Goal: Register for event/course

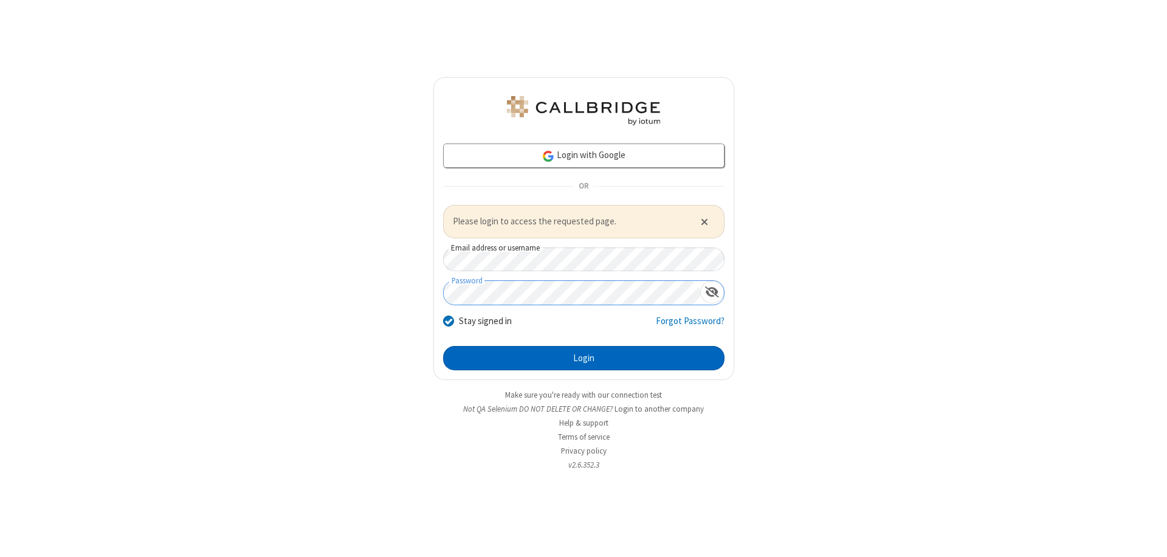
click at [584, 357] on button "Login" at bounding box center [583, 358] width 281 height 24
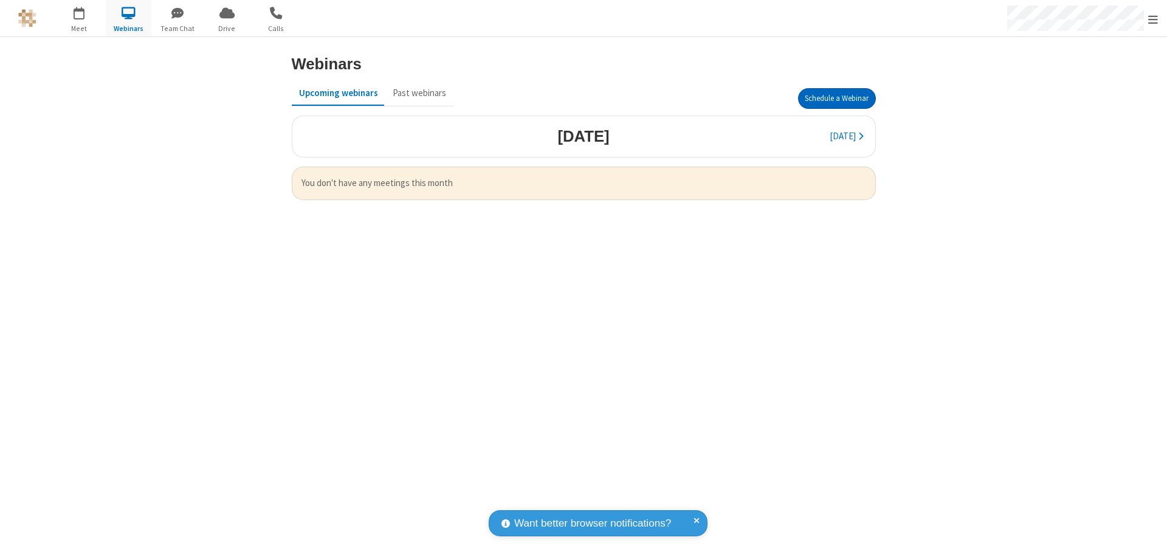
click at [836, 98] on button "Schedule a Webinar" at bounding box center [837, 98] width 78 height 21
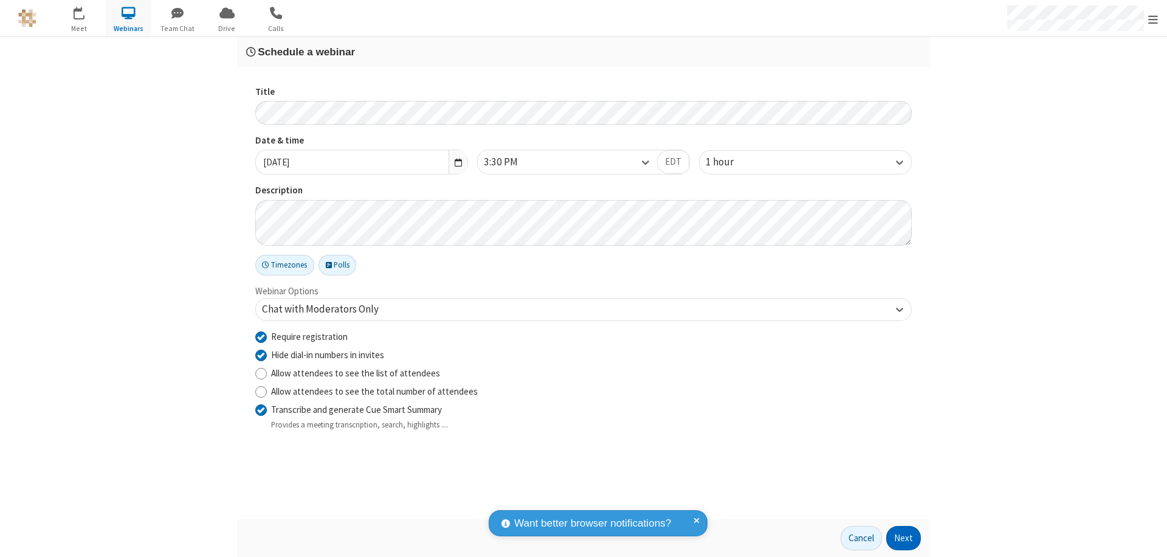
click at [904, 538] on button "Next" at bounding box center [903, 538] width 35 height 24
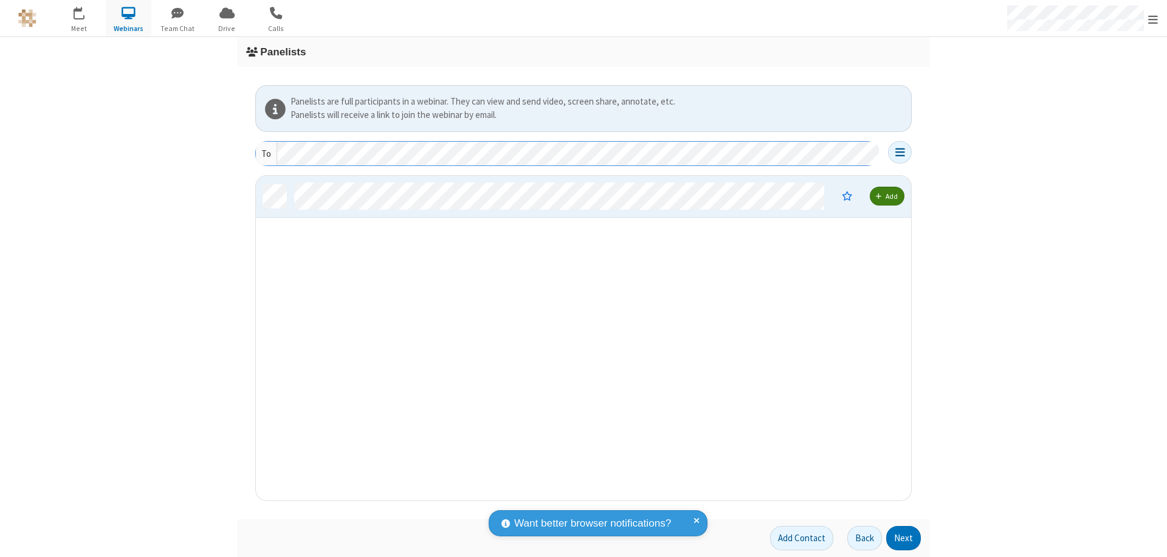
scroll to position [315, 646]
click at [904, 538] on button "Next" at bounding box center [903, 538] width 35 height 24
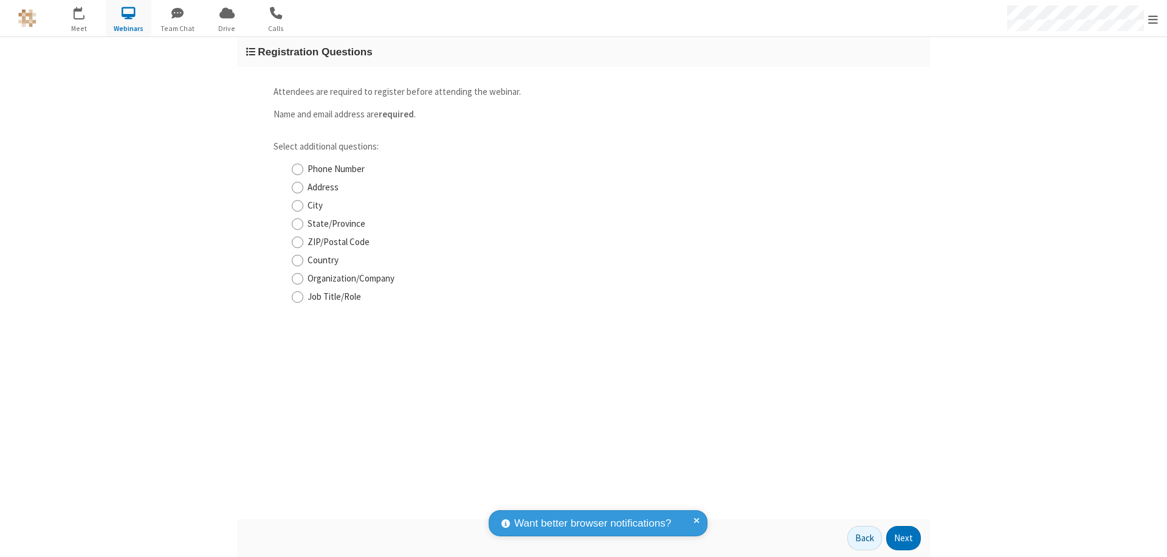
click at [297, 169] on input "Phone Number" at bounding box center [298, 169] width 12 height 13
checkbox input "true"
click at [904, 538] on button "Next" at bounding box center [903, 538] width 35 height 24
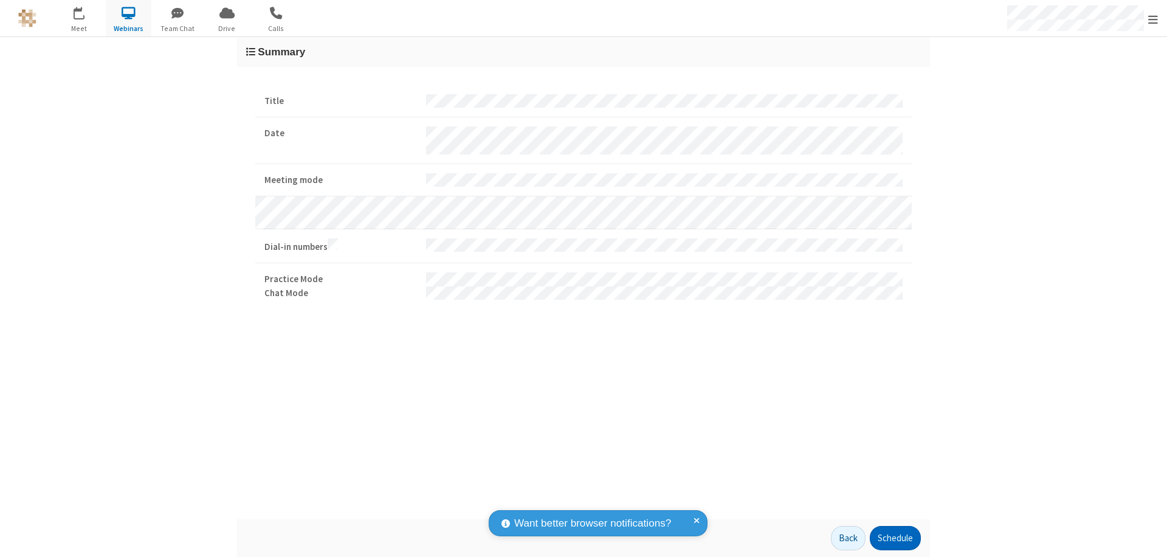
click at [895, 538] on button "Schedule" at bounding box center [895, 538] width 51 height 24
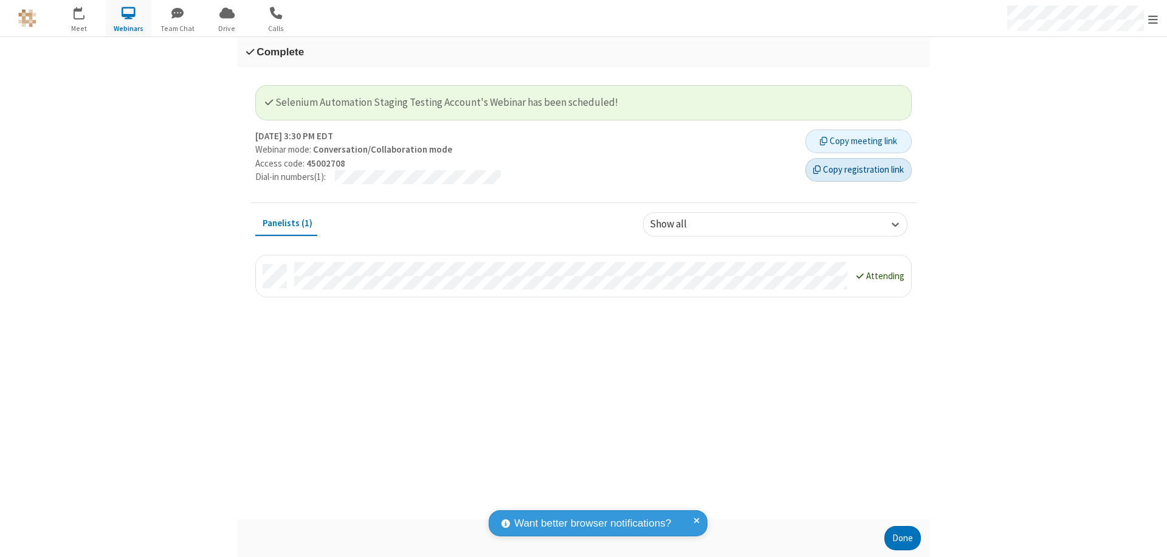
click at [858, 170] on button "Copy registration link" at bounding box center [858, 170] width 106 height 24
click at [903, 538] on button "Done" at bounding box center [902, 538] width 36 height 24
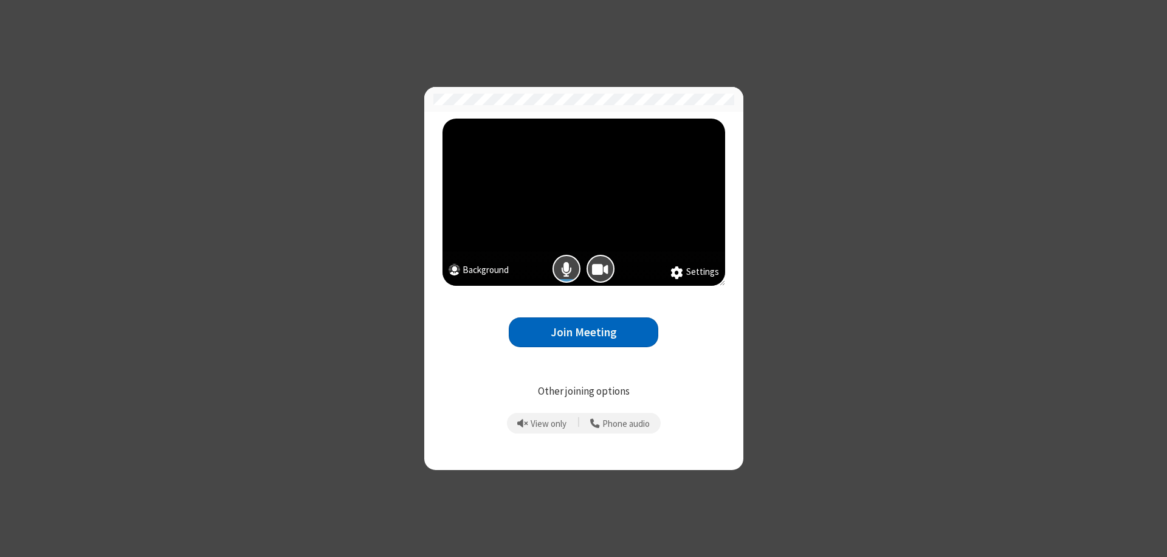
click at [584, 332] on button "Join Meeting" at bounding box center [584, 332] width 150 height 30
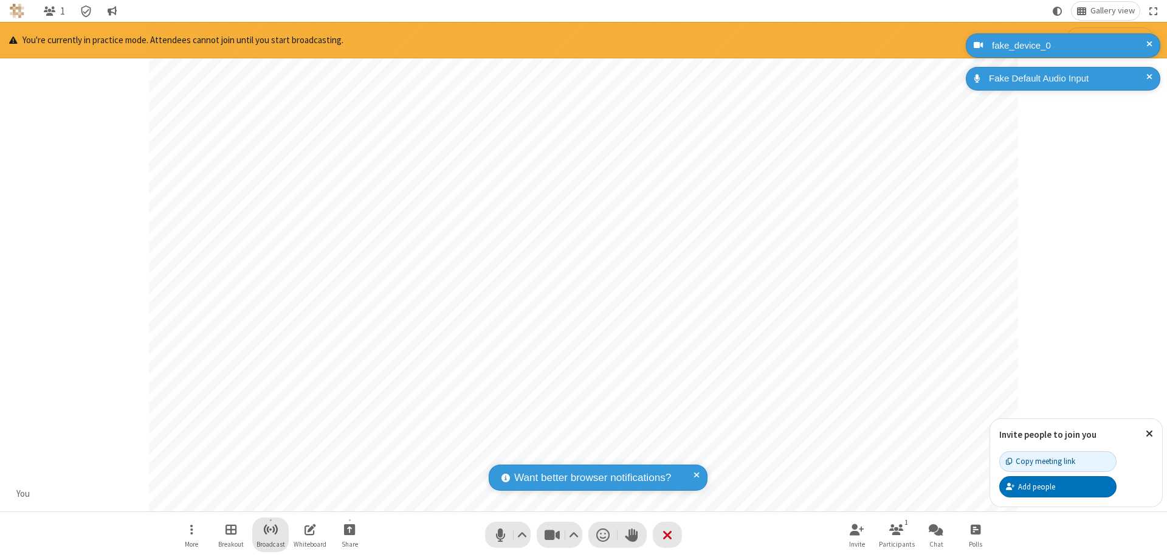
click at [270, 529] on span "Start broadcast" at bounding box center [270, 529] width 15 height 15
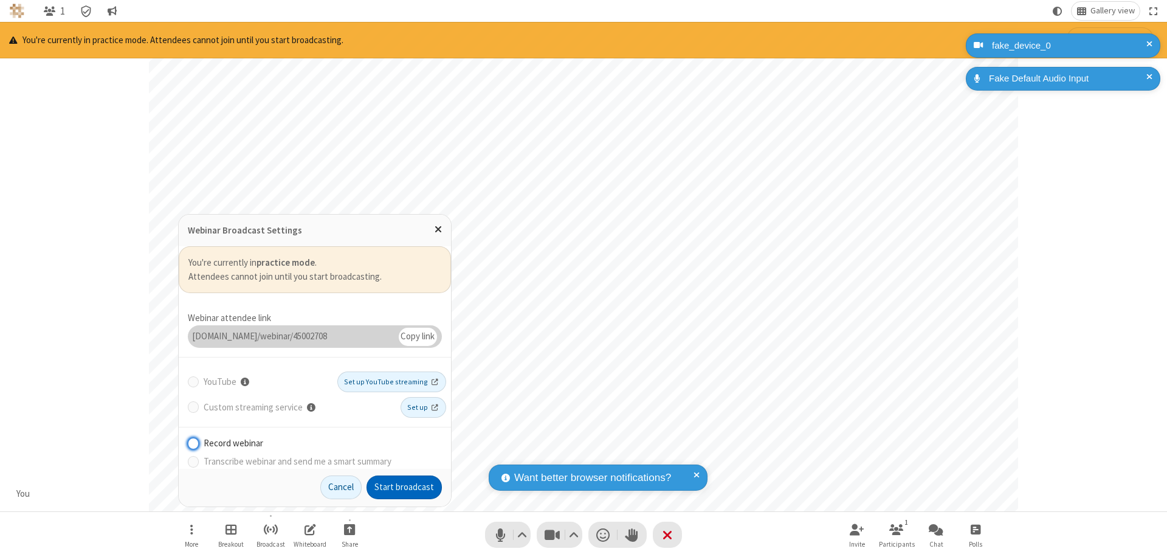
click at [404, 487] on button "Start broadcast" at bounding box center [404, 487] width 75 height 24
